Goal: Task Accomplishment & Management: Complete application form

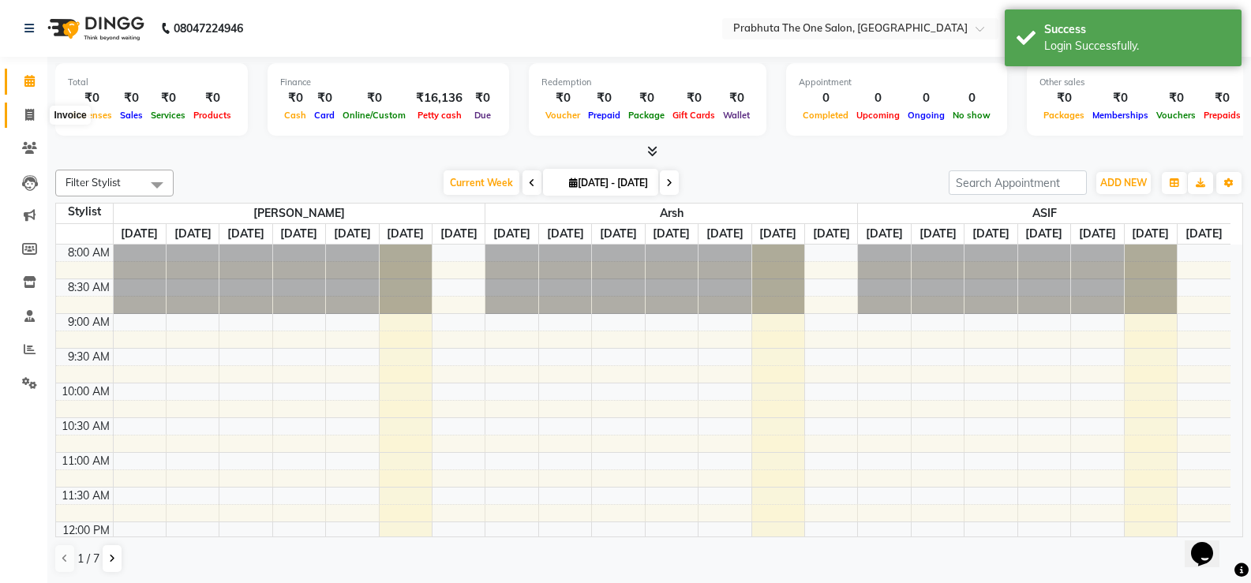
click at [27, 116] on icon at bounding box center [29, 115] width 9 height 12
select select "service"
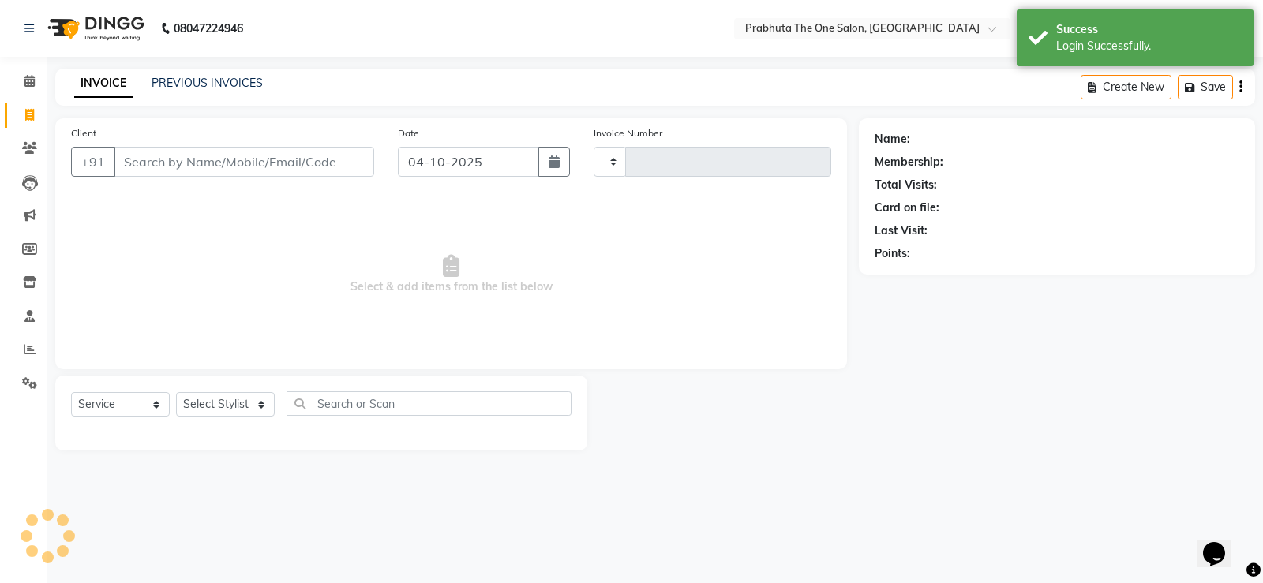
type input "1441"
select select "5326"
click at [277, 155] on input "Client" at bounding box center [244, 162] width 260 height 30
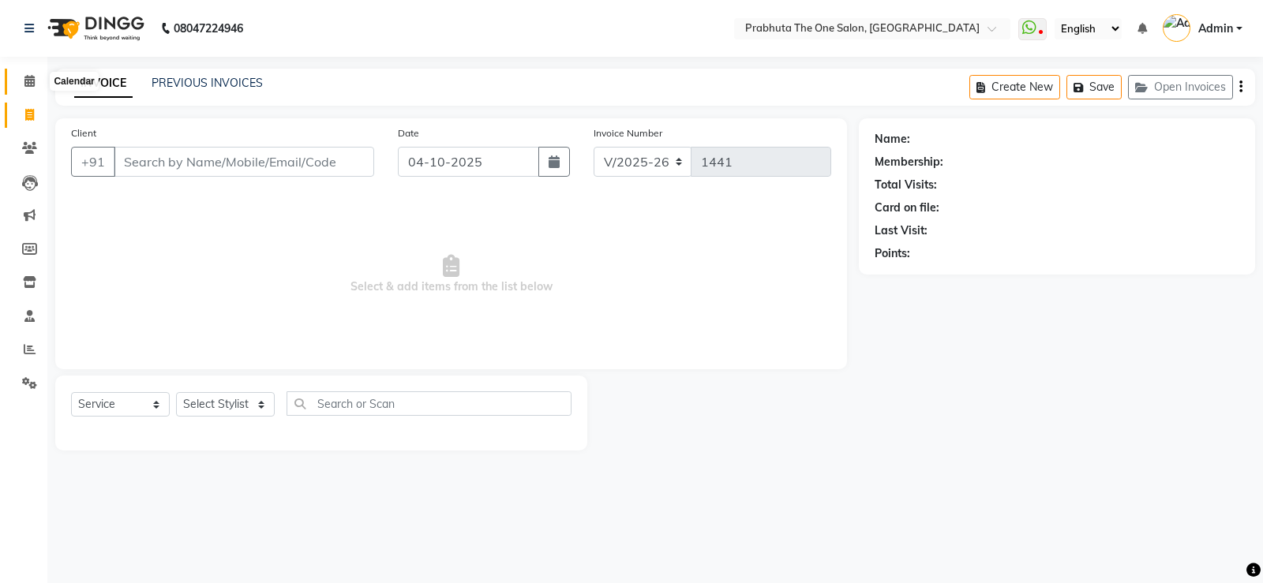
click at [22, 75] on span at bounding box center [30, 82] width 28 height 18
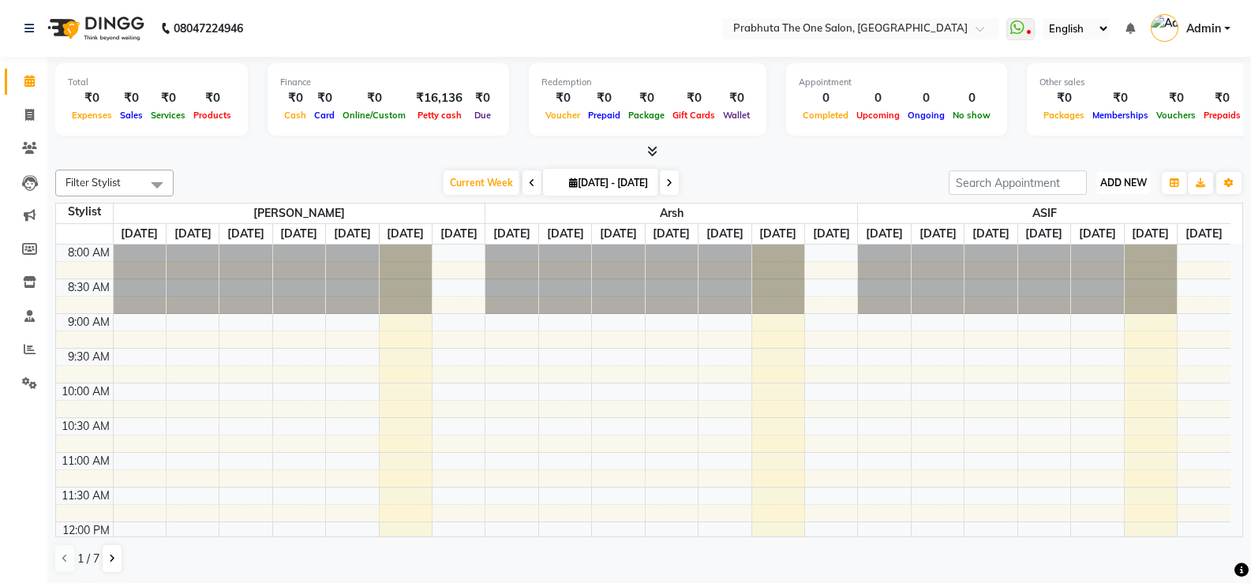
click at [1113, 180] on span "ADD NEW" at bounding box center [1123, 183] width 47 height 12
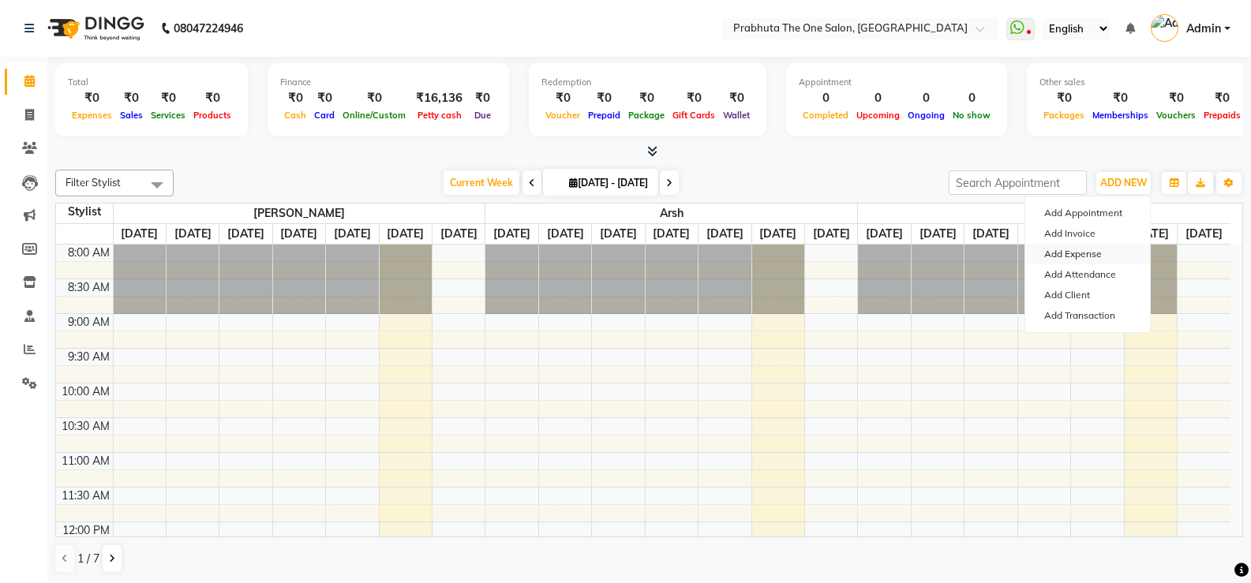
click at [1095, 248] on link "Add Expense" at bounding box center [1087, 254] width 125 height 21
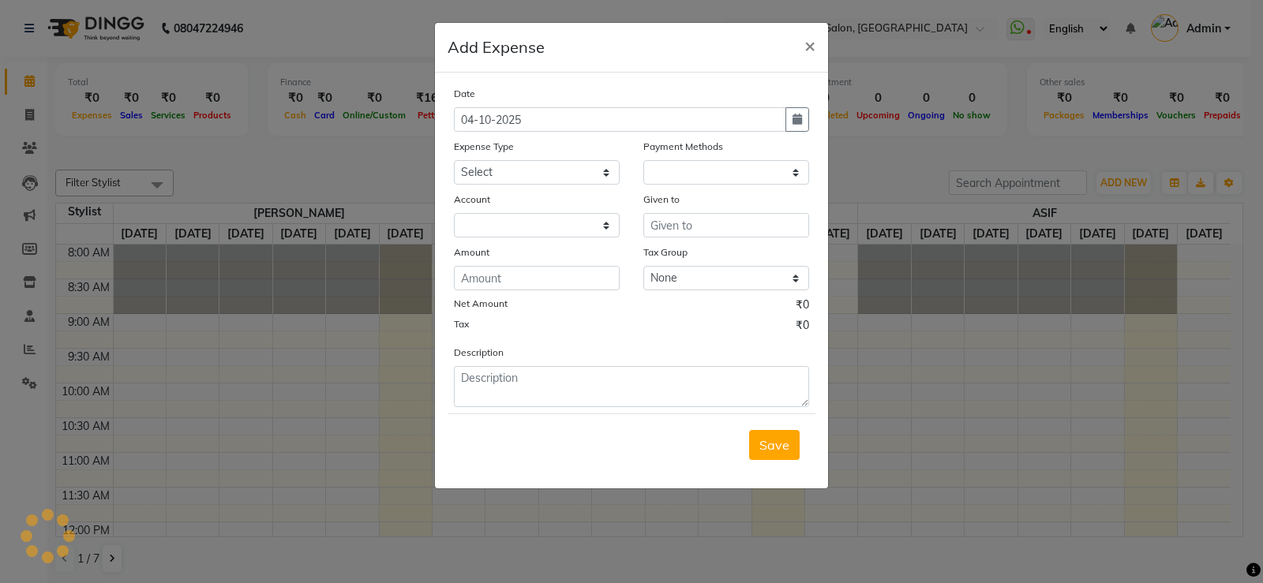
select select "1"
select select "4245"
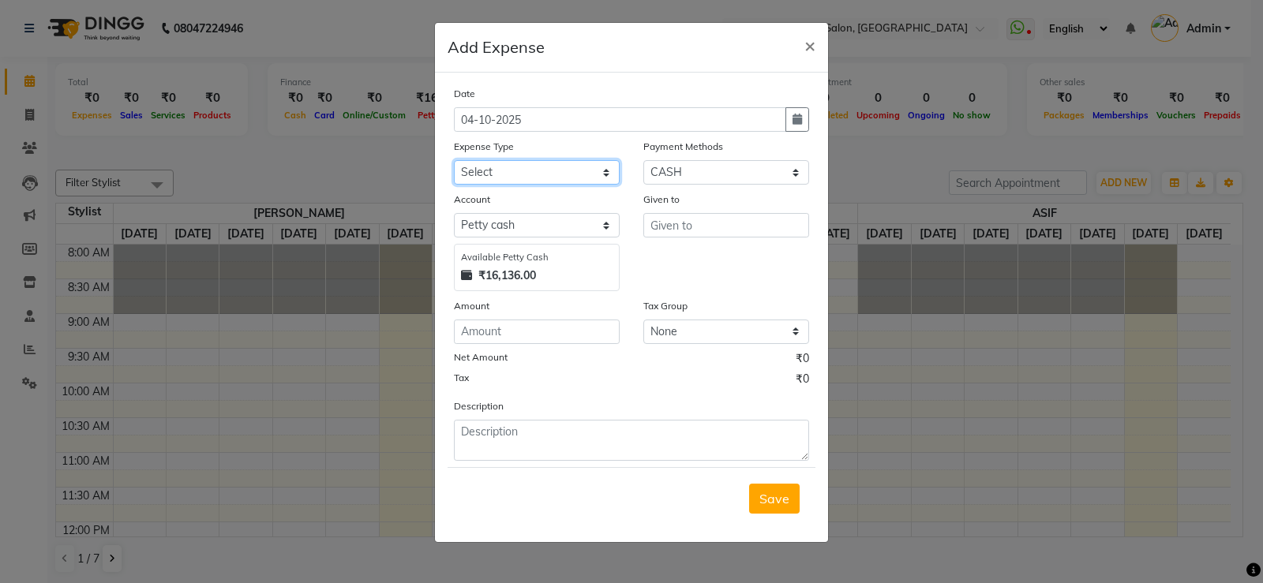
click at [543, 171] on select "Select AC labour Advance Salary Aryan bike petrol Aryan food Blade BUS FARE car…" at bounding box center [537, 172] width 166 height 24
select select "23176"
click at [582, 173] on select "Select AC labour Advance Salary Aryan bike petrol Aryan food Blade BUS FARE car…" at bounding box center [537, 172] width 166 height 24
click at [563, 329] on input "number" at bounding box center [537, 332] width 166 height 24
type input "480"
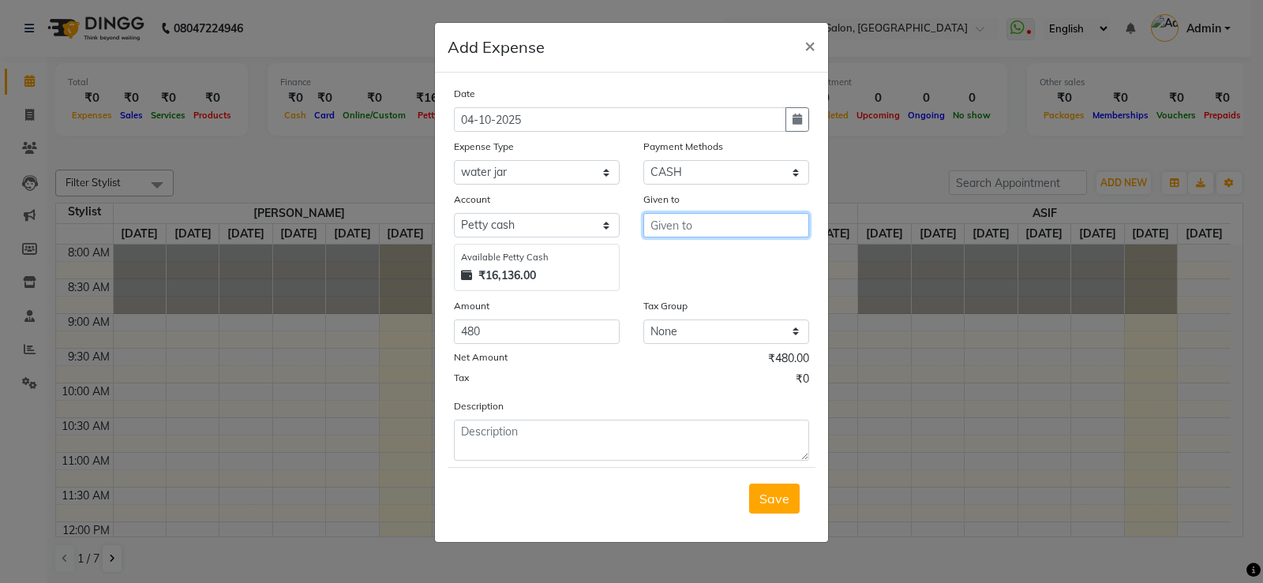
click at [739, 221] on input "text" at bounding box center [726, 225] width 166 height 24
type input ".."
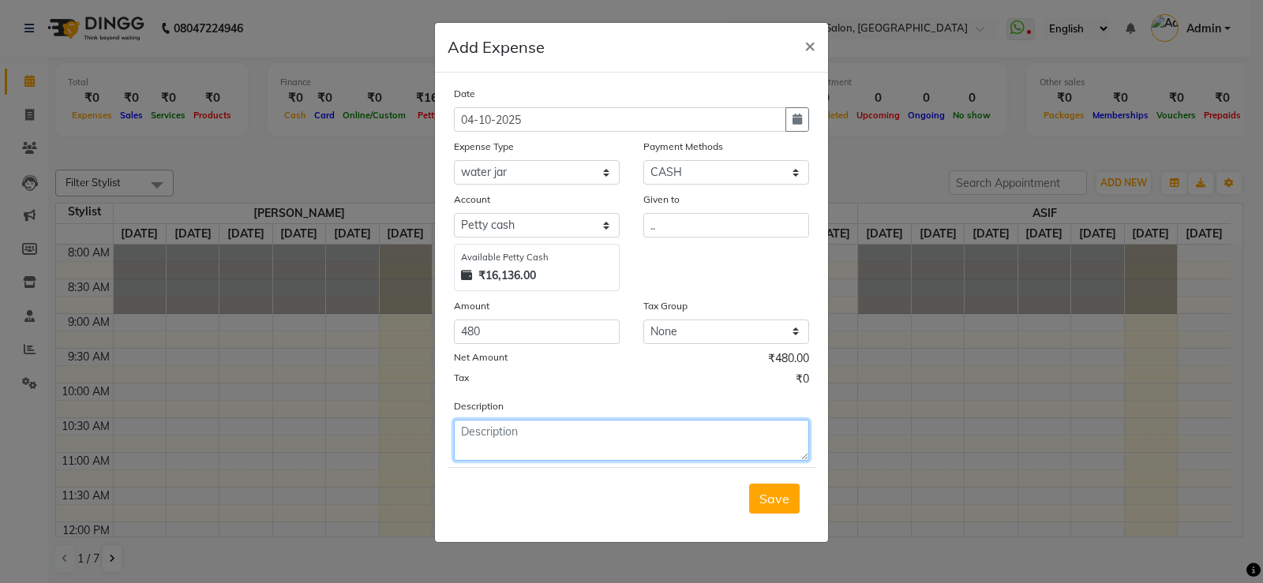
click at [724, 446] on textarea at bounding box center [631, 440] width 355 height 41
type textarea "september water jar"
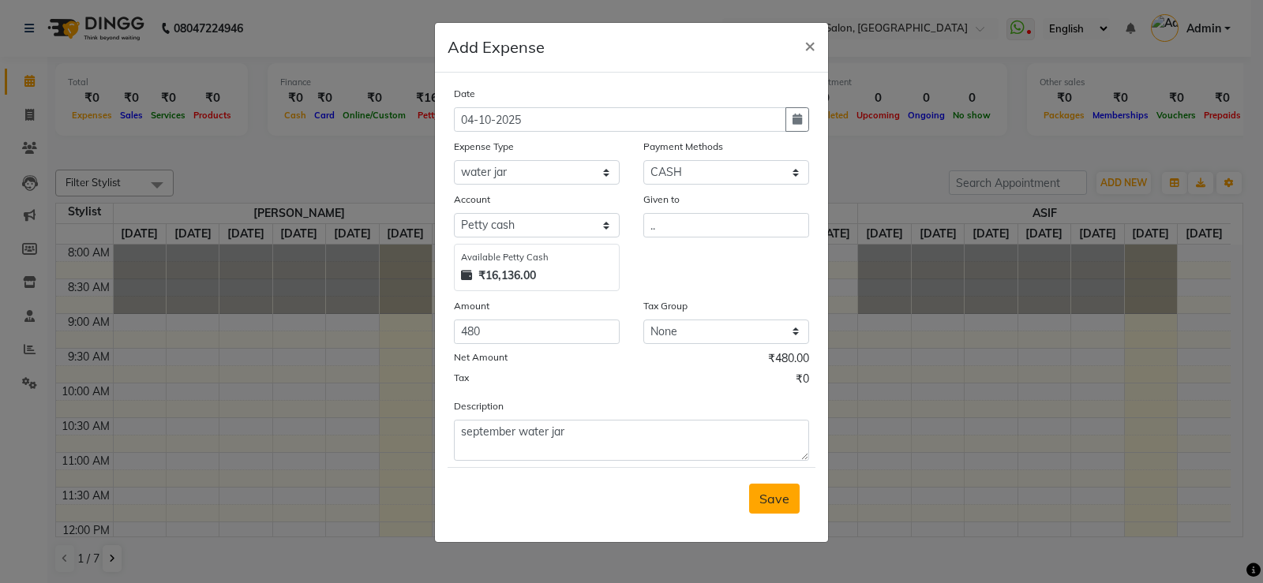
click at [772, 485] on button "Save" at bounding box center [774, 499] width 51 height 30
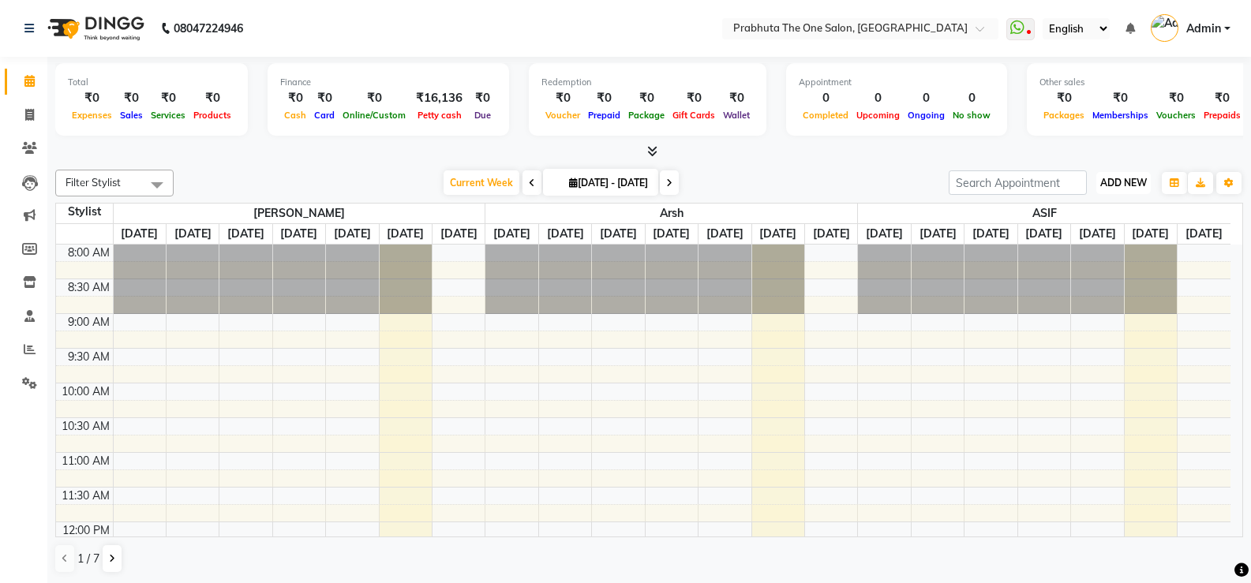
click at [1135, 193] on button "ADD NEW Toggle Dropdown" at bounding box center [1123, 183] width 54 height 22
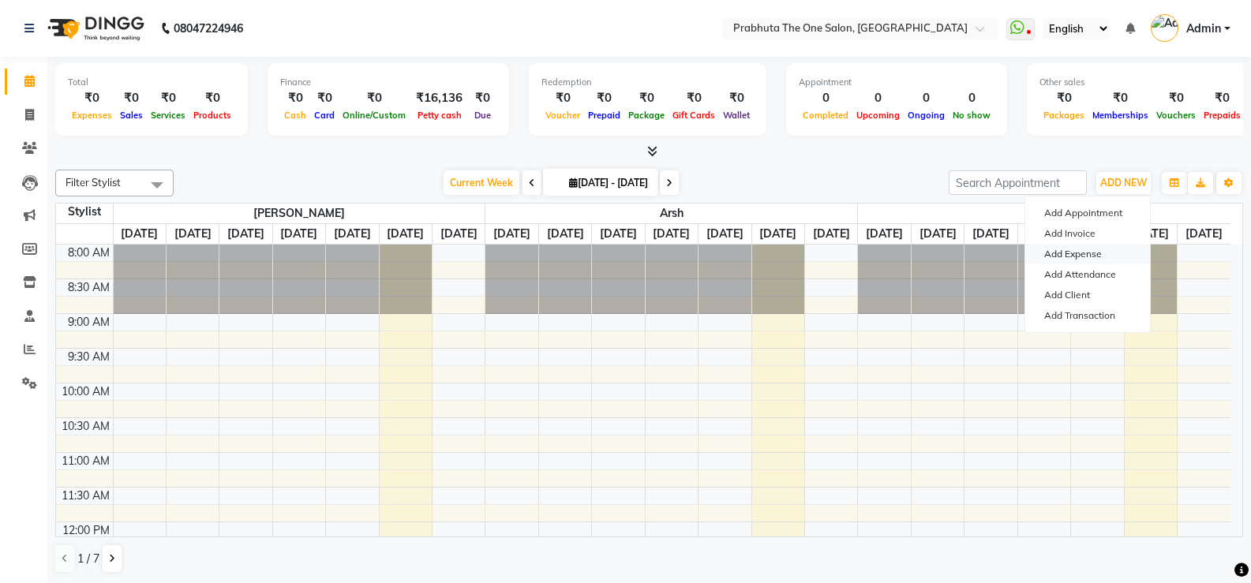
click at [1111, 250] on link "Add Expense" at bounding box center [1087, 254] width 125 height 21
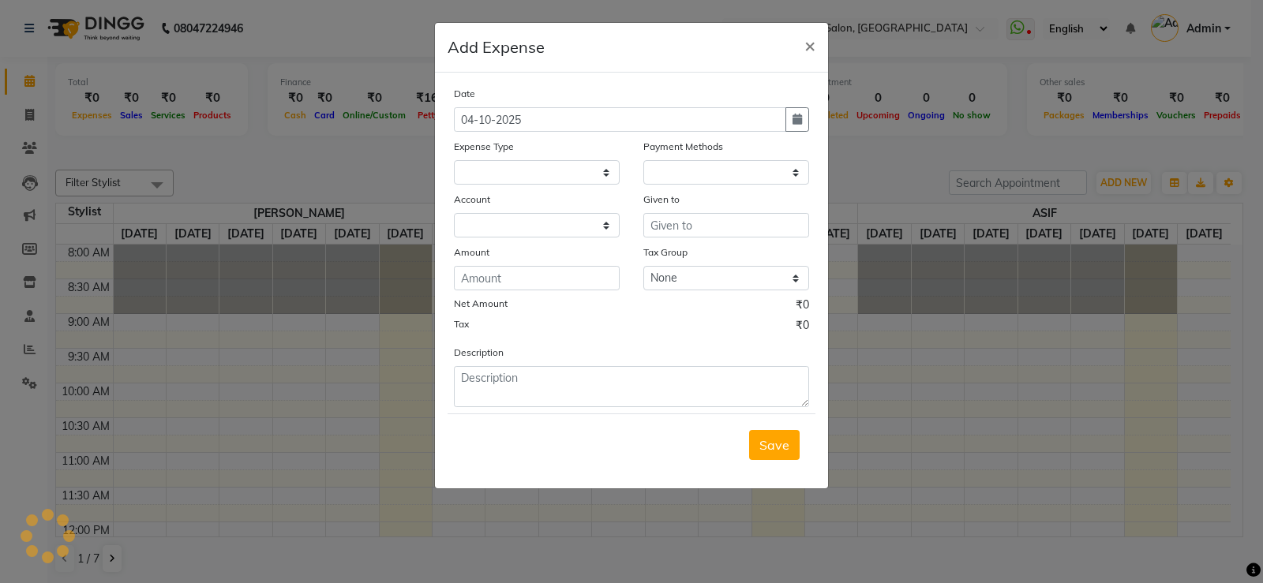
select select "1"
select select "4245"
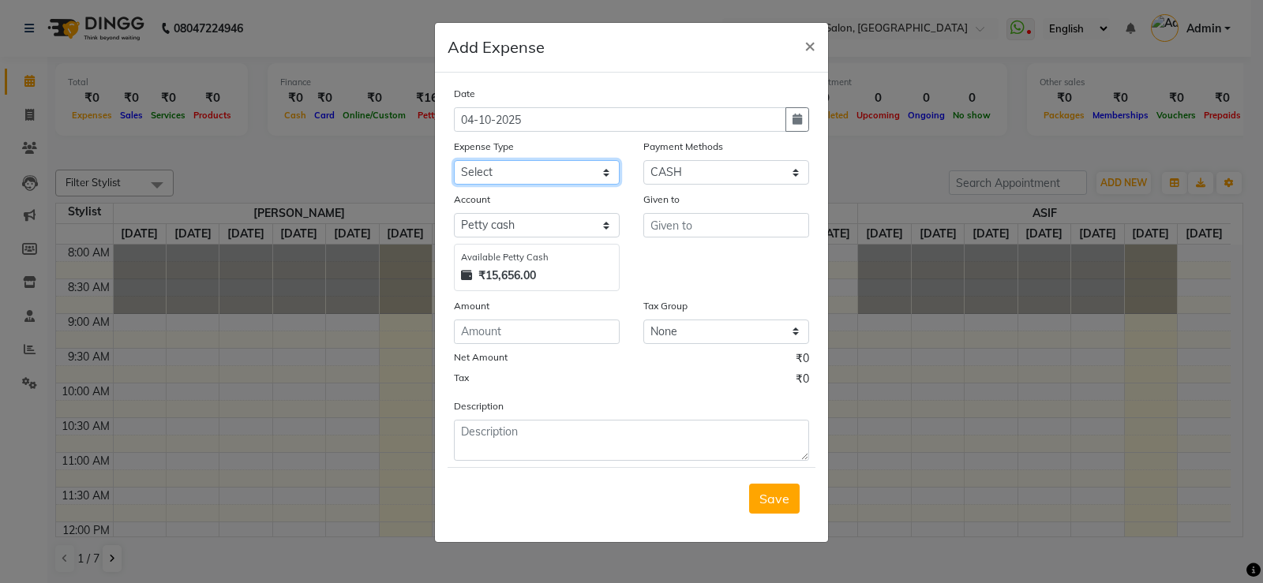
click at [516, 164] on select "Select AC labour Advance Salary Aryan bike petrol Aryan food Blade BUS FARE car…" at bounding box center [537, 172] width 166 height 24
click at [378, 147] on ngb-modal-window "Add Expense × Date [DATE] Expense Type Select AC labour Advance Salary Aryan bi…" at bounding box center [631, 291] width 1263 height 583
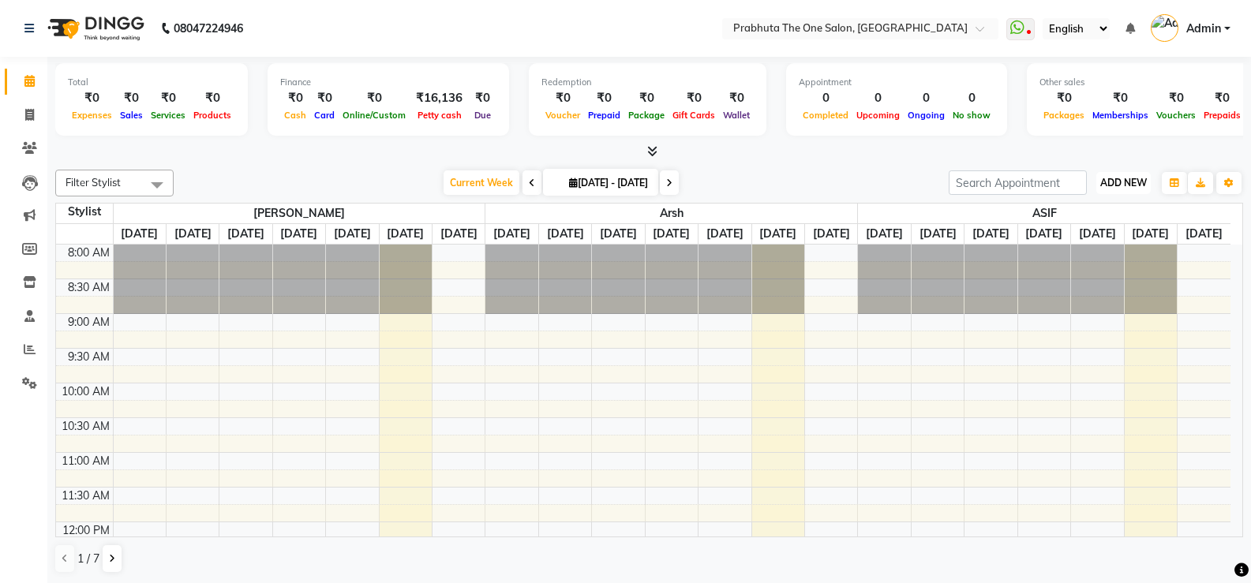
click at [1136, 185] on span "ADD NEW" at bounding box center [1123, 183] width 47 height 12
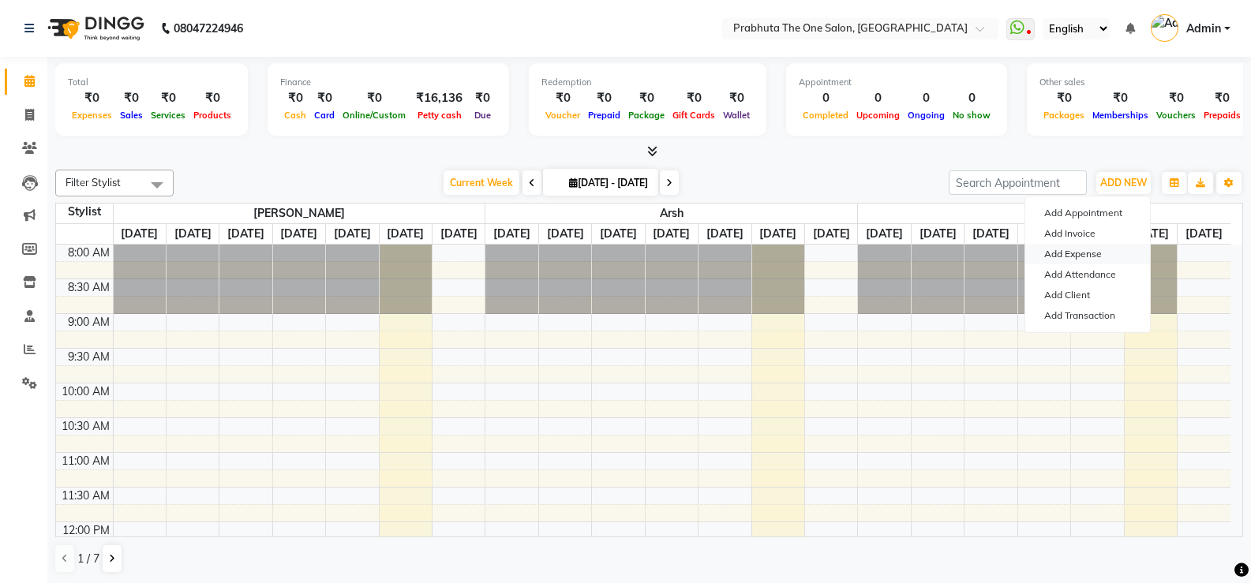
click at [1071, 253] on link "Add Expense" at bounding box center [1087, 254] width 125 height 21
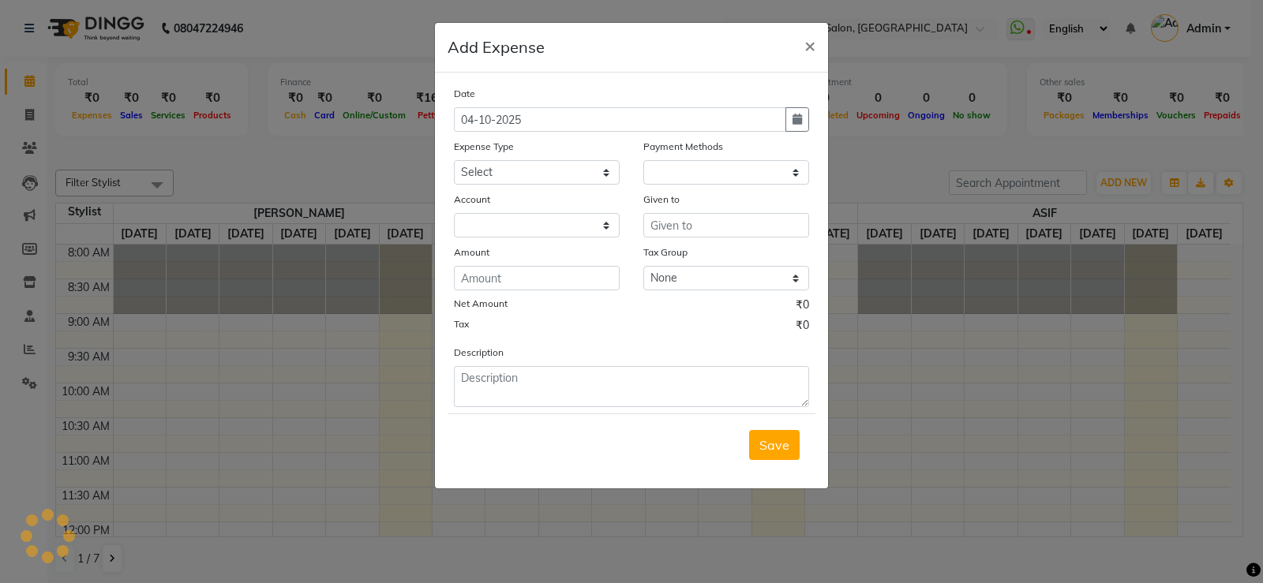
select select "1"
select select "4245"
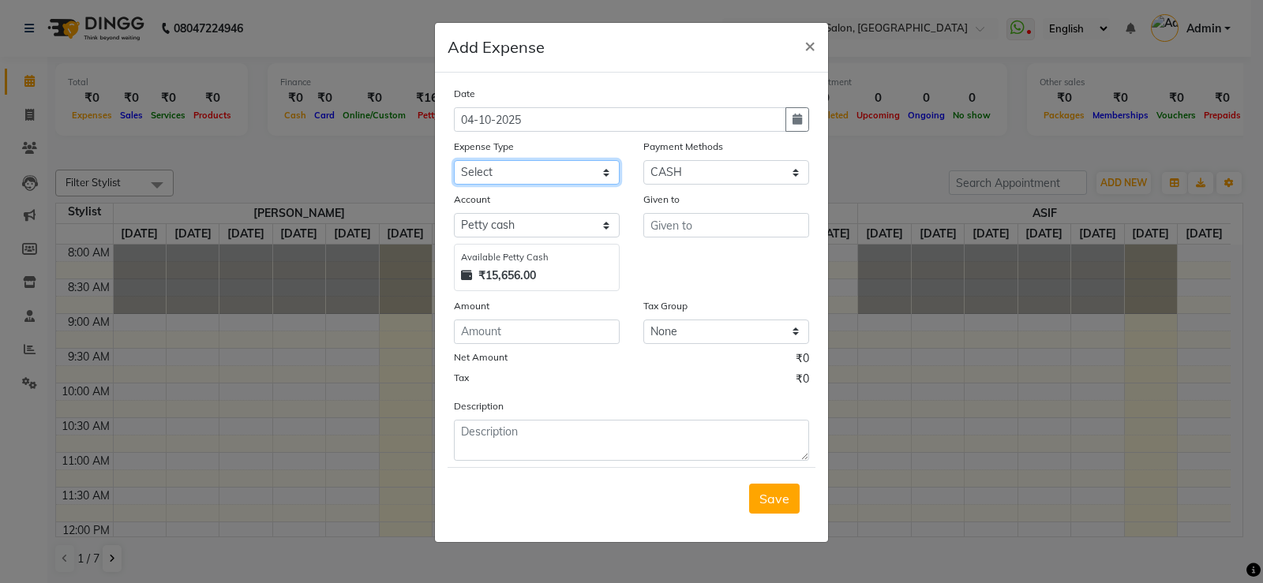
click at [607, 163] on select "Select AC labour Advance Salary Aryan bike petrol Aryan food Blade BUS FARE car…" at bounding box center [537, 172] width 166 height 24
select select "10155"
click at [607, 163] on select "Select AC labour Advance Salary Aryan bike petrol Aryan food Blade BUS FARE car…" at bounding box center [537, 172] width 166 height 24
click at [564, 335] on input "number" at bounding box center [537, 332] width 166 height 24
type input "100"
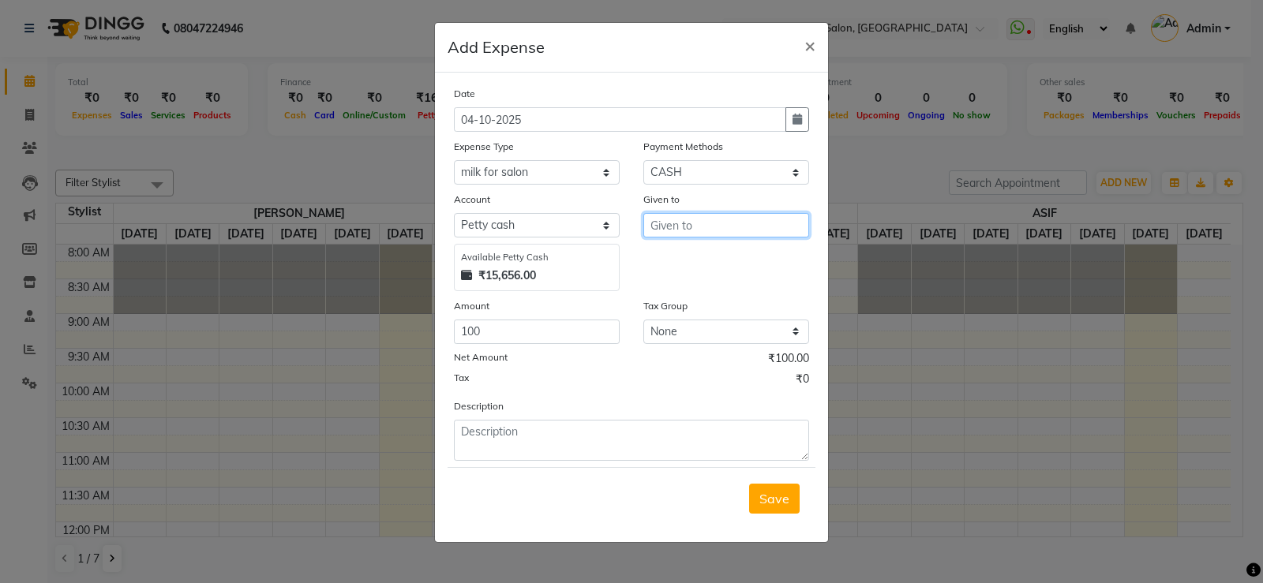
click at [739, 223] on input "text" at bounding box center [726, 225] width 166 height 24
type input ".."
click at [771, 486] on button "Save" at bounding box center [774, 499] width 51 height 30
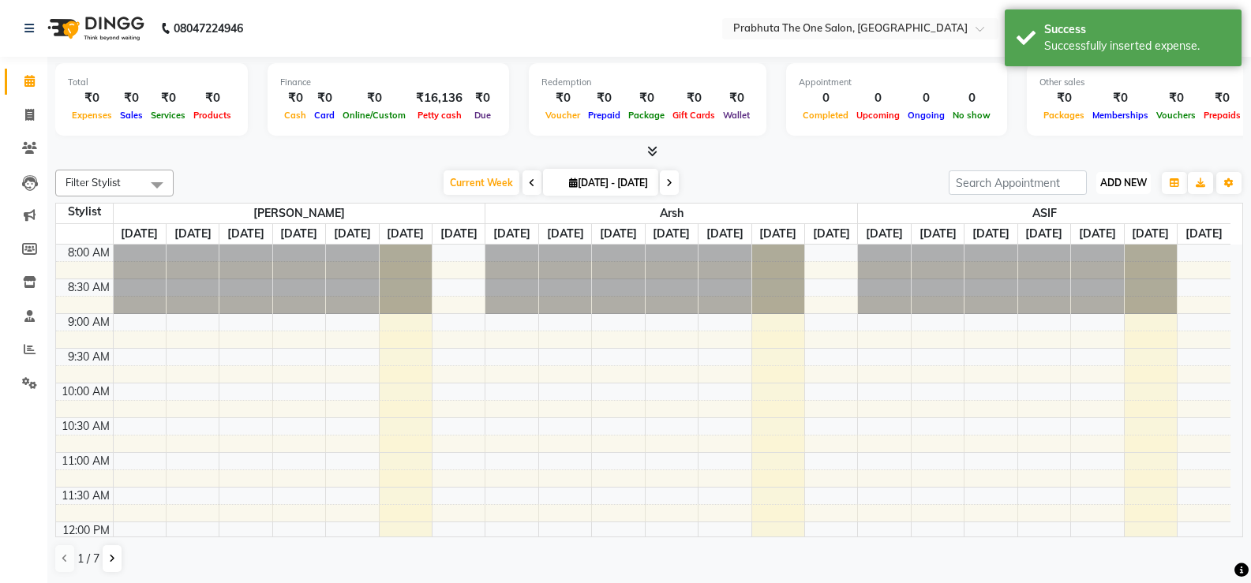
click at [1113, 182] on span "ADD NEW" at bounding box center [1123, 183] width 47 height 12
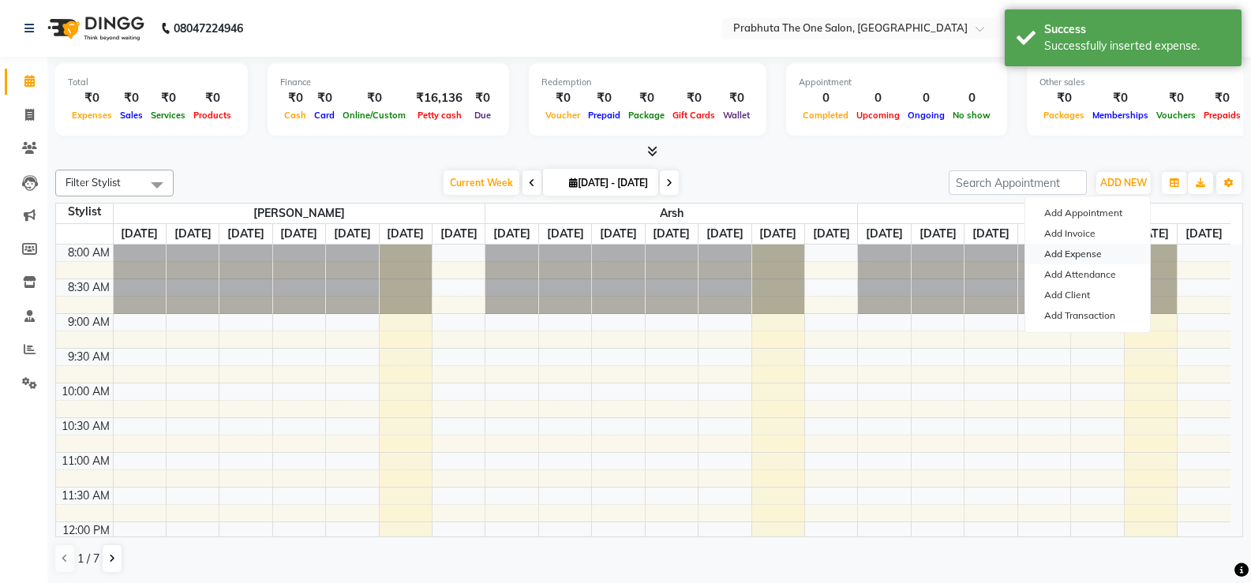
click at [1061, 256] on link "Add Expense" at bounding box center [1087, 254] width 125 height 21
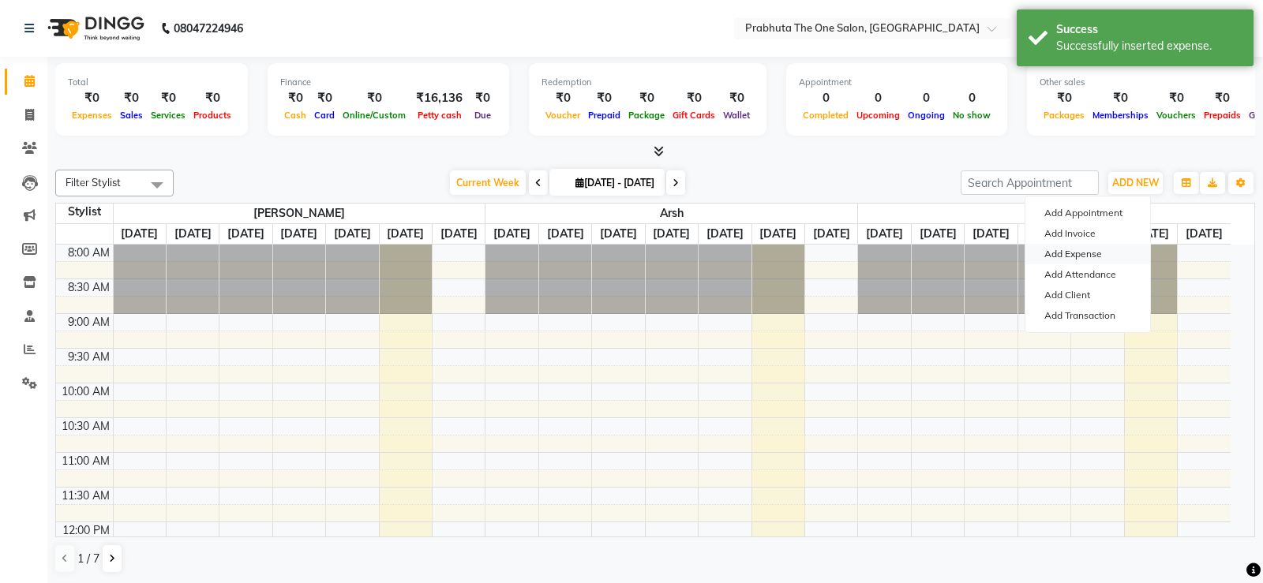
select select "1"
select select "4245"
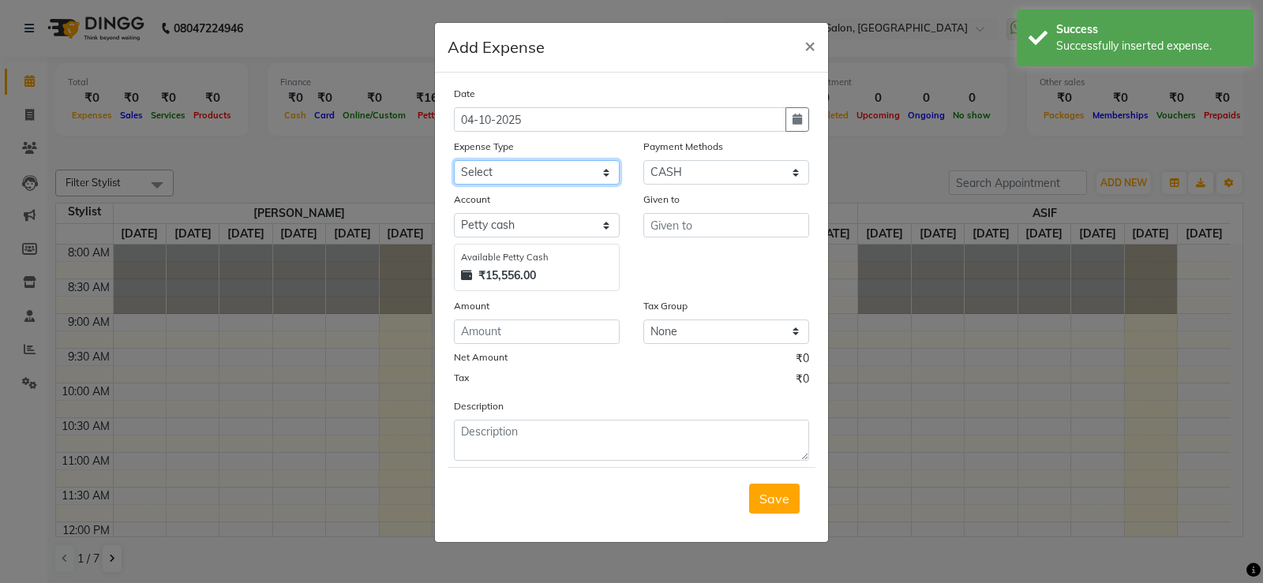
click at [543, 174] on select "Select AC labour Advance Salary Aryan bike petrol Aryan food Blade BUS FARE car…" at bounding box center [537, 172] width 166 height 24
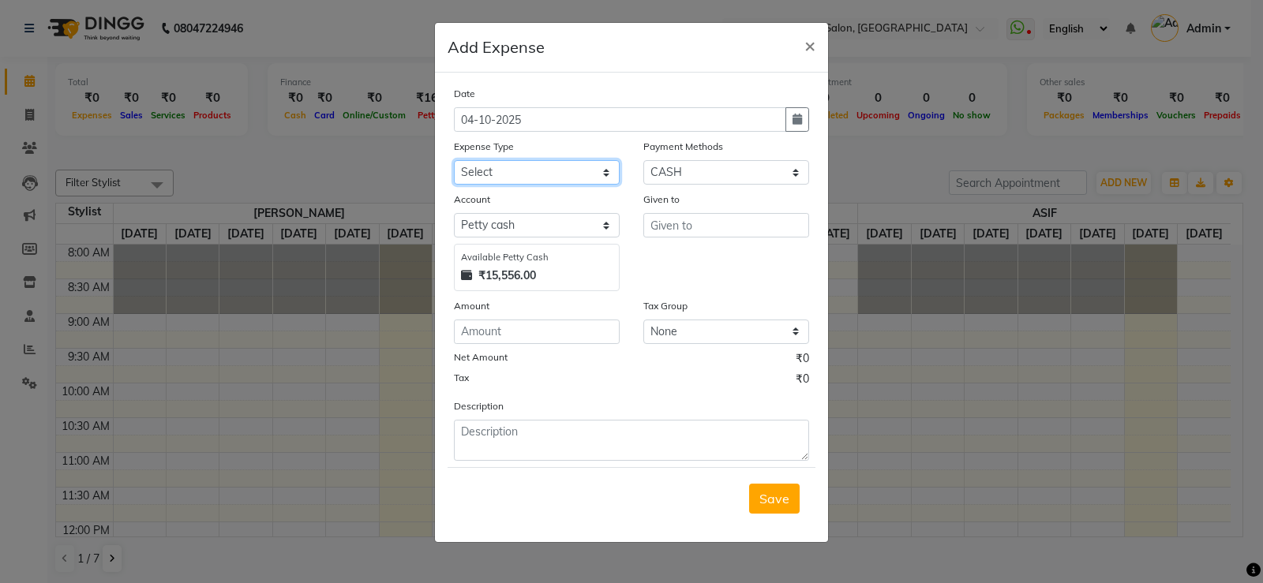
select select "10145"
click at [454, 160] on select "Select AC labour Advance Salary Aryan bike petrol Aryan food Blade BUS FARE car…" at bounding box center [537, 172] width 166 height 24
click at [526, 337] on input "number" at bounding box center [537, 332] width 166 height 24
type input "100"
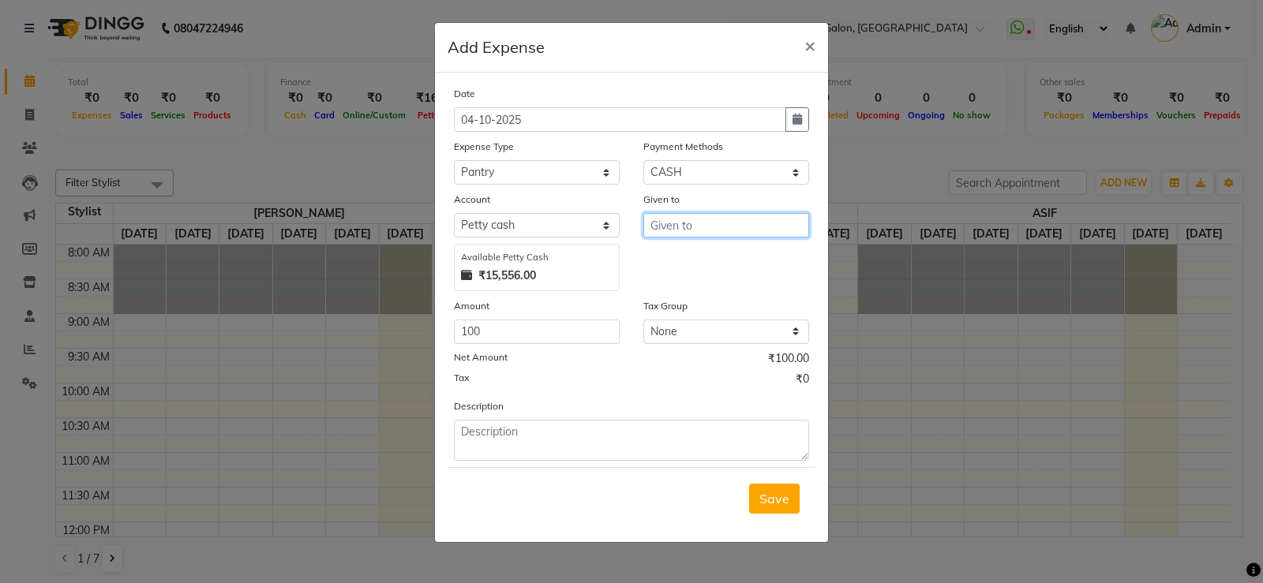
click at [763, 222] on input "text" at bounding box center [726, 225] width 166 height 24
type input ".."
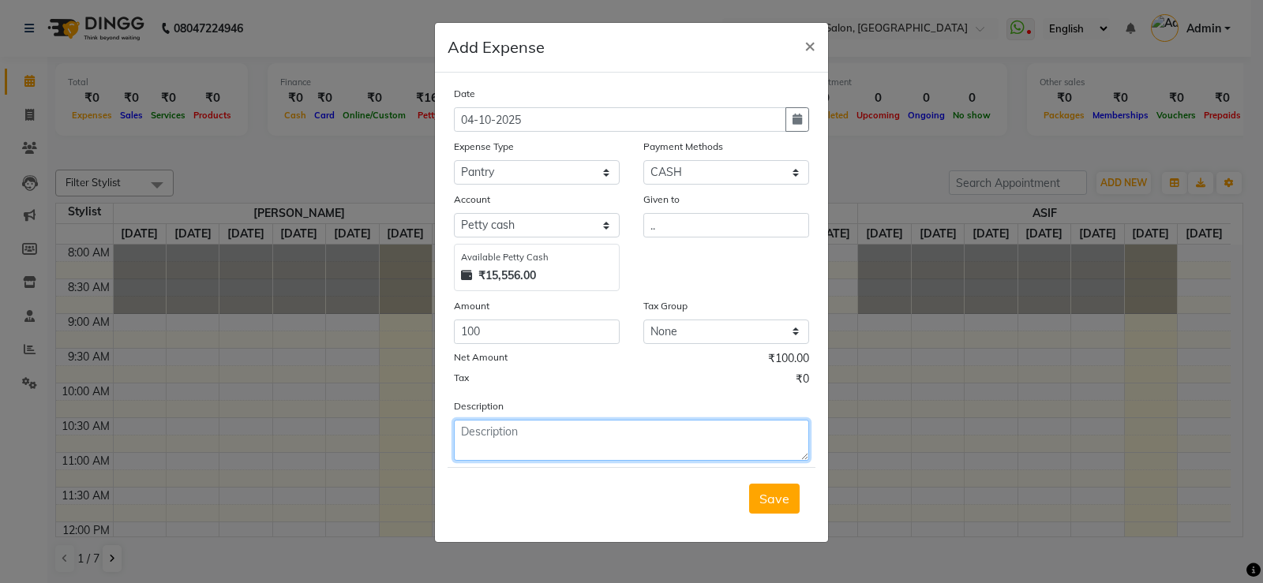
click at [608, 433] on textarea at bounding box center [631, 440] width 355 height 41
type textarea "Dishwash n all"
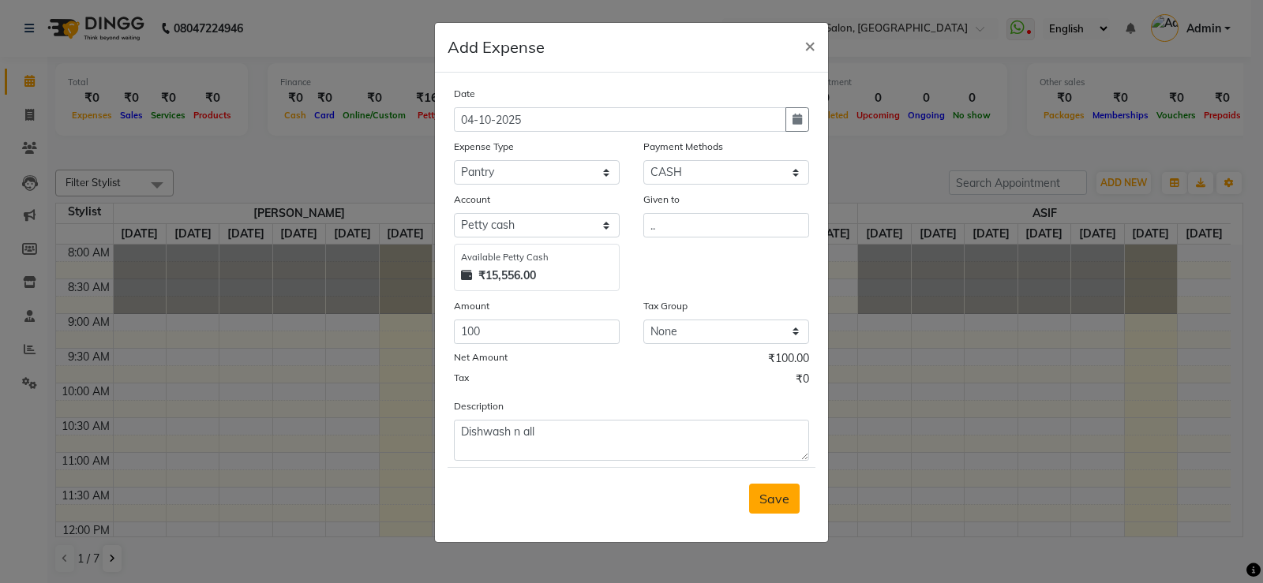
click at [795, 488] on button "Save" at bounding box center [774, 499] width 51 height 30
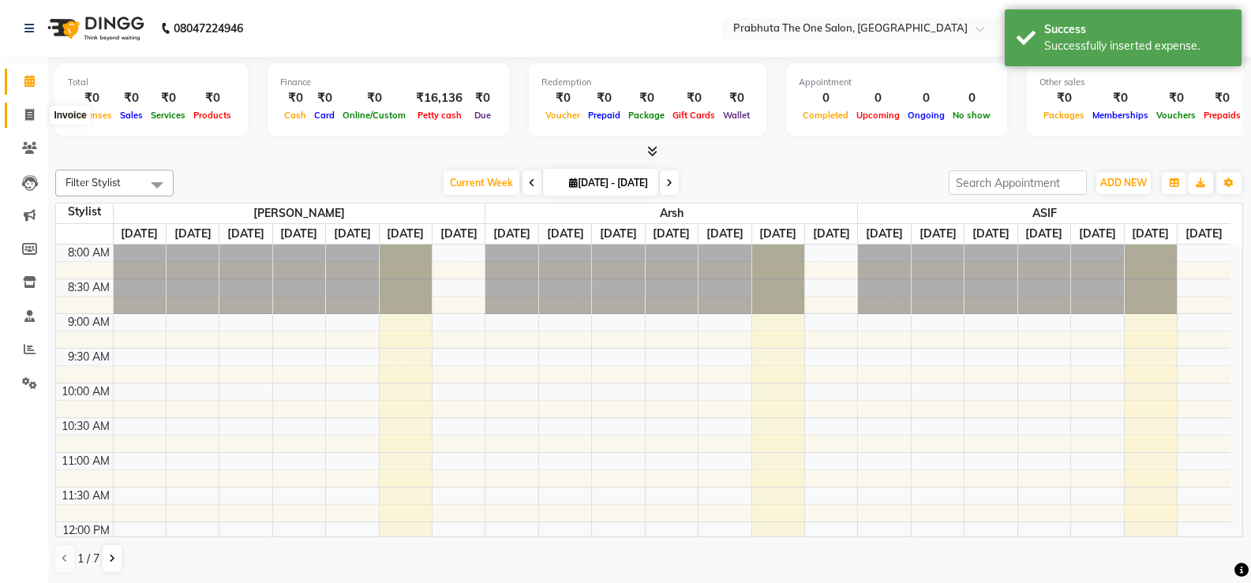
click at [19, 112] on span at bounding box center [30, 116] width 28 height 18
select select "service"
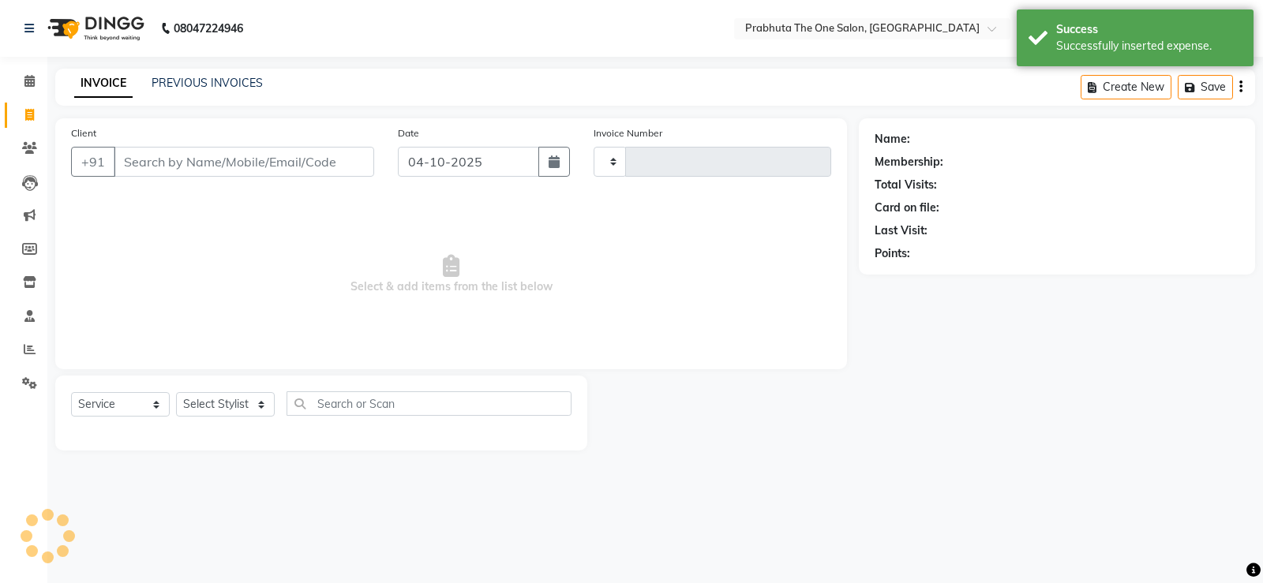
type input "1441"
select select "5326"
click at [33, 77] on icon at bounding box center [29, 81] width 10 height 12
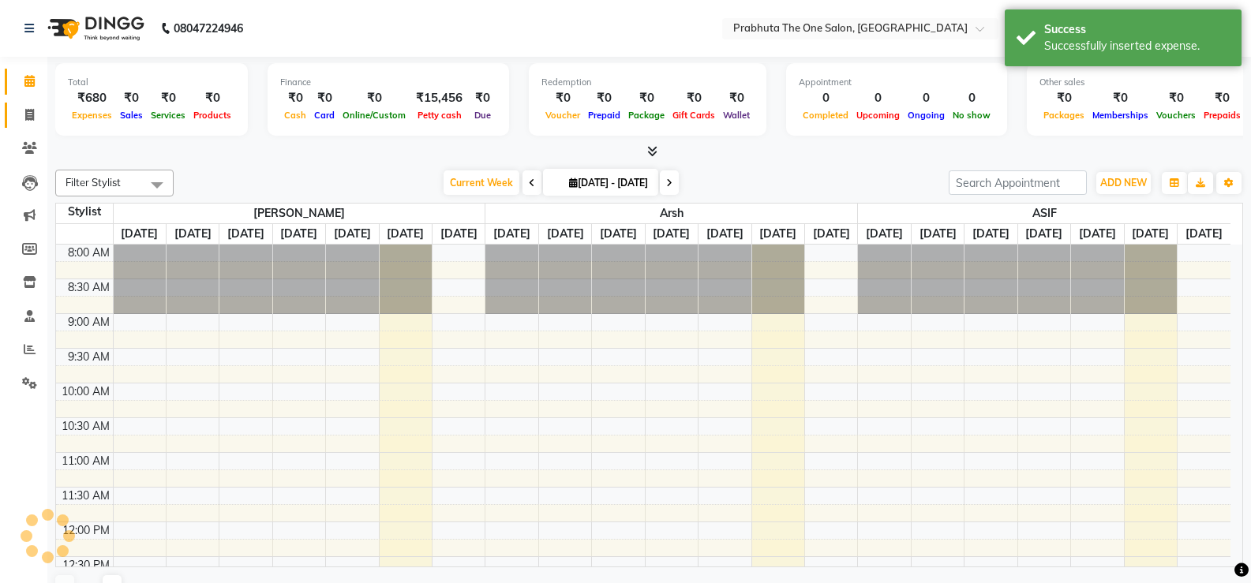
click at [33, 104] on link "Invoice" at bounding box center [24, 116] width 38 height 26
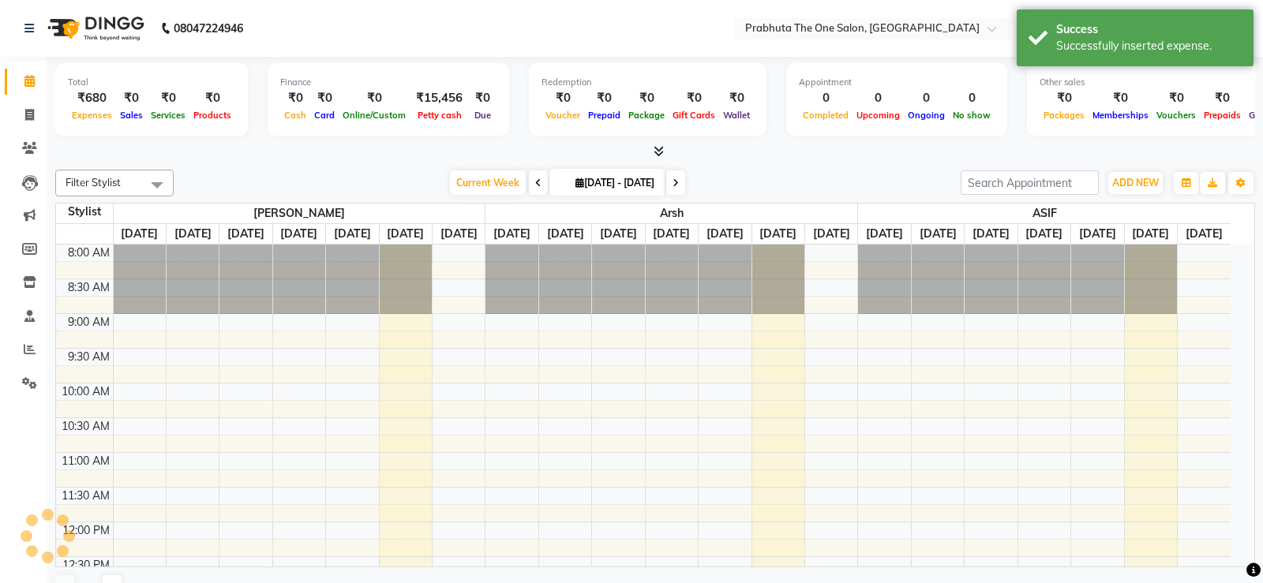
select select "service"
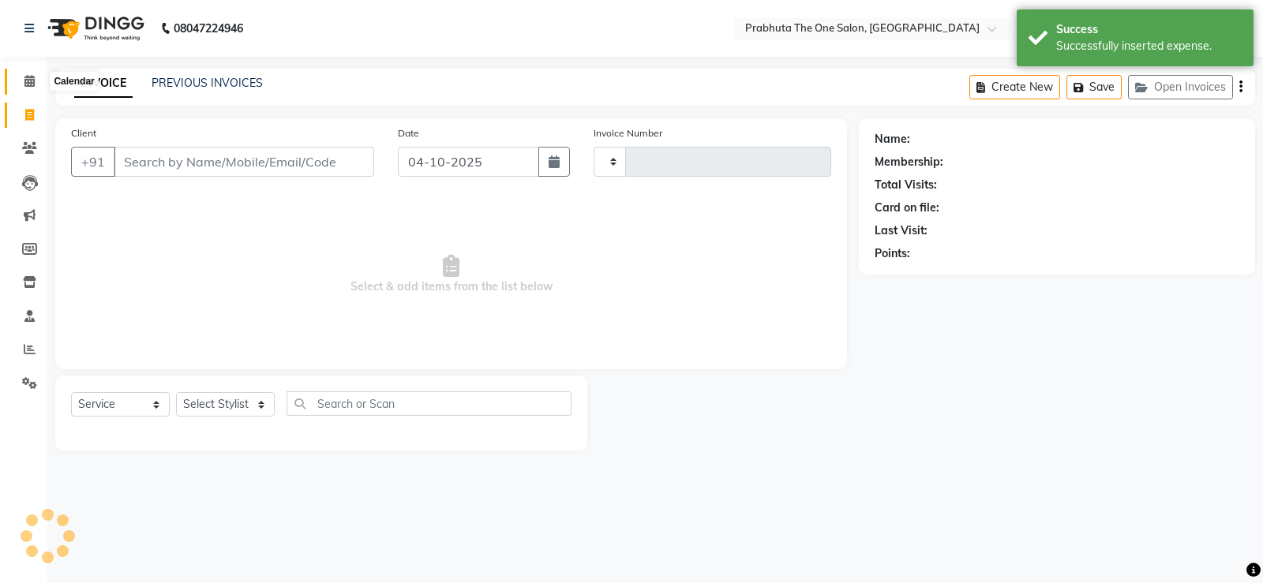
type input "1441"
click at [31, 84] on icon at bounding box center [29, 81] width 10 height 12
